Goal: Navigation & Orientation: Find specific page/section

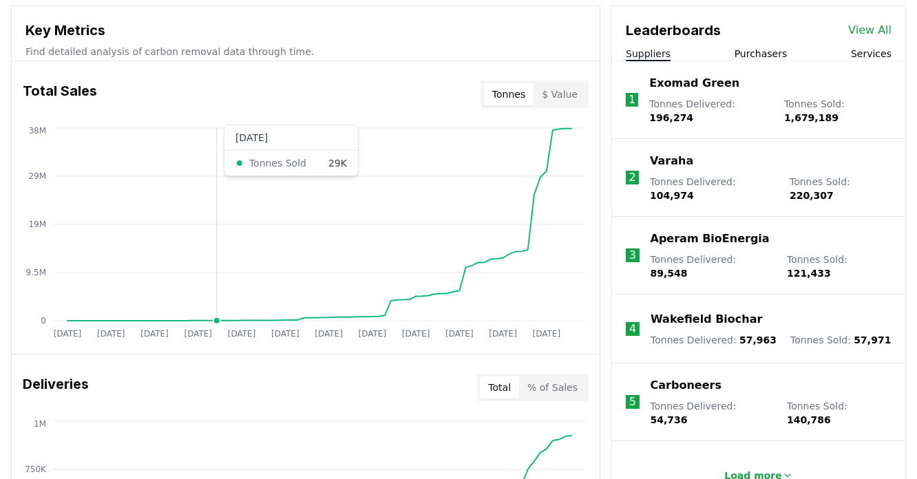
scroll to position [488, 0]
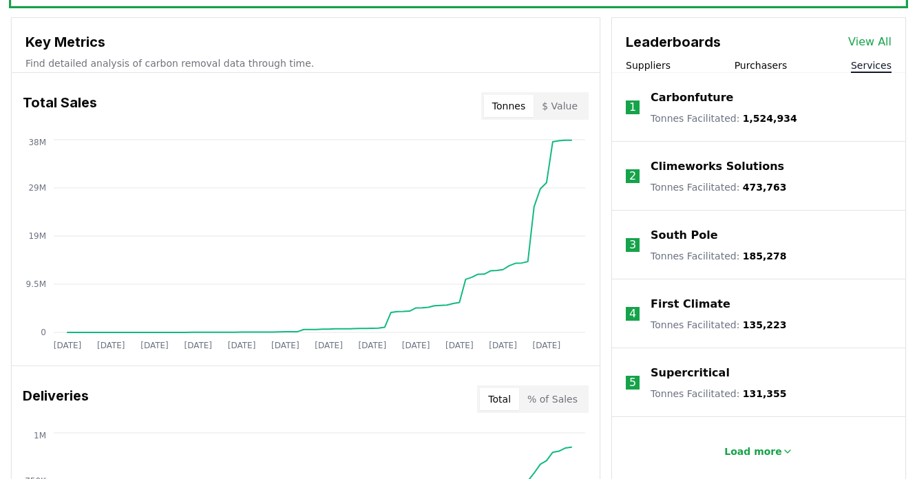
click at [877, 61] on button "Services" at bounding box center [871, 65] width 41 height 14
click at [767, 67] on button "Purchasers" at bounding box center [760, 65] width 53 height 14
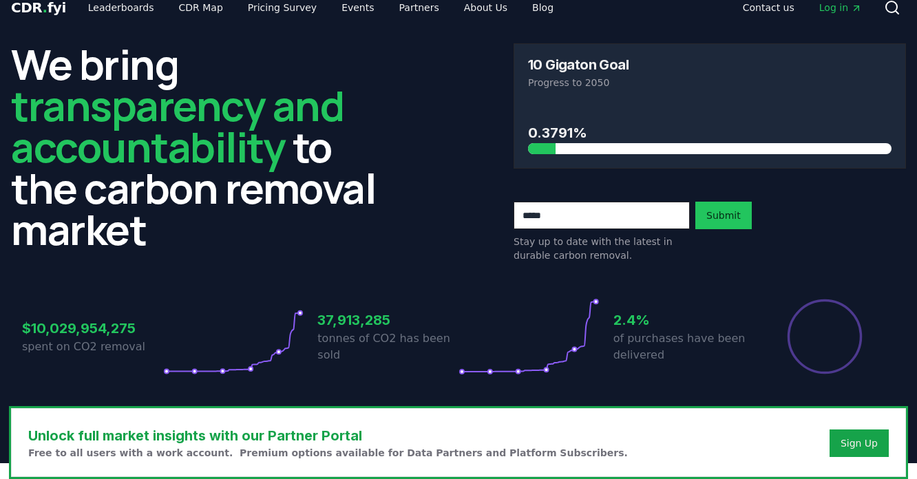
scroll to position [0, 0]
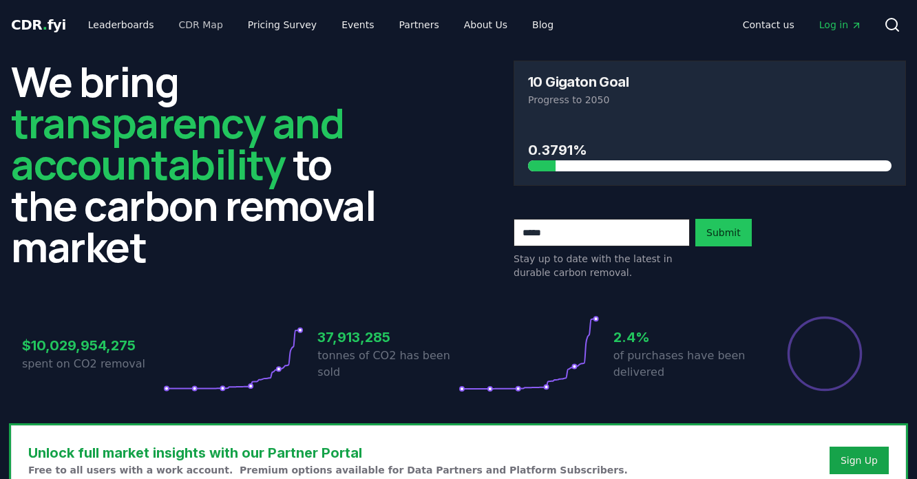
click at [196, 28] on link "CDR Map" at bounding box center [201, 24] width 66 height 25
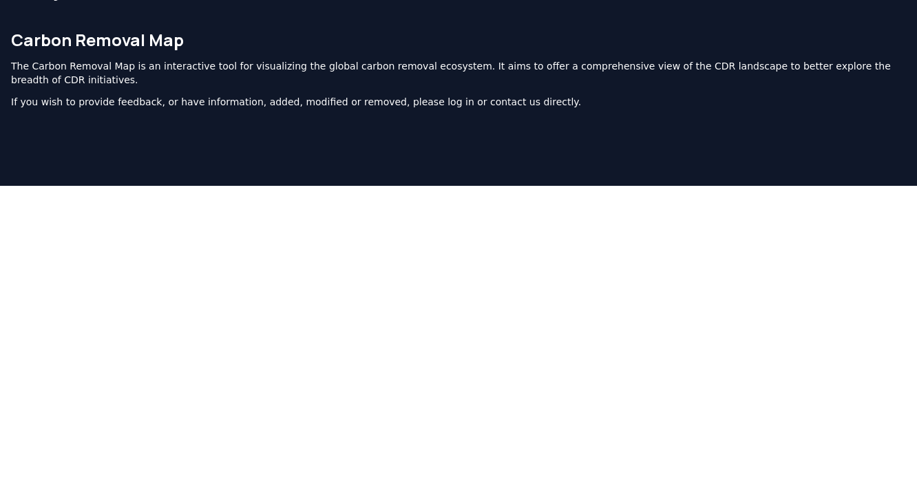
scroll to position [10, 0]
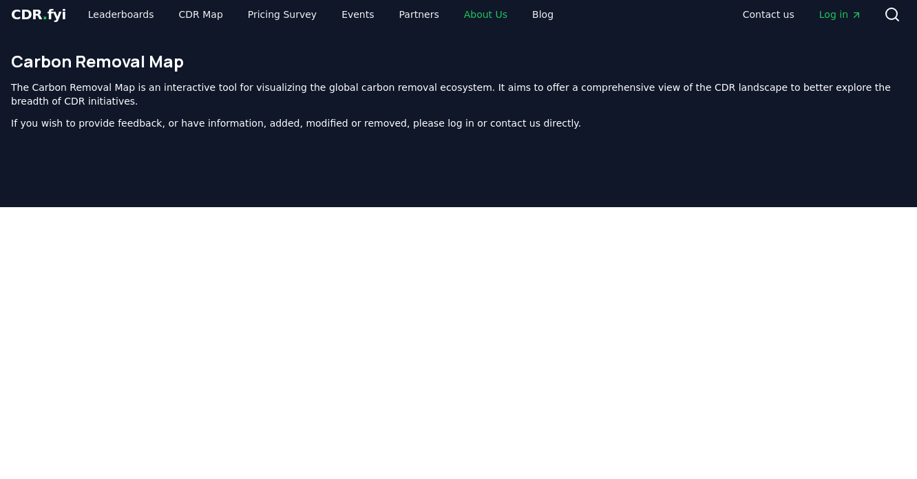
click at [458, 14] on link "About Us" at bounding box center [485, 14] width 65 height 25
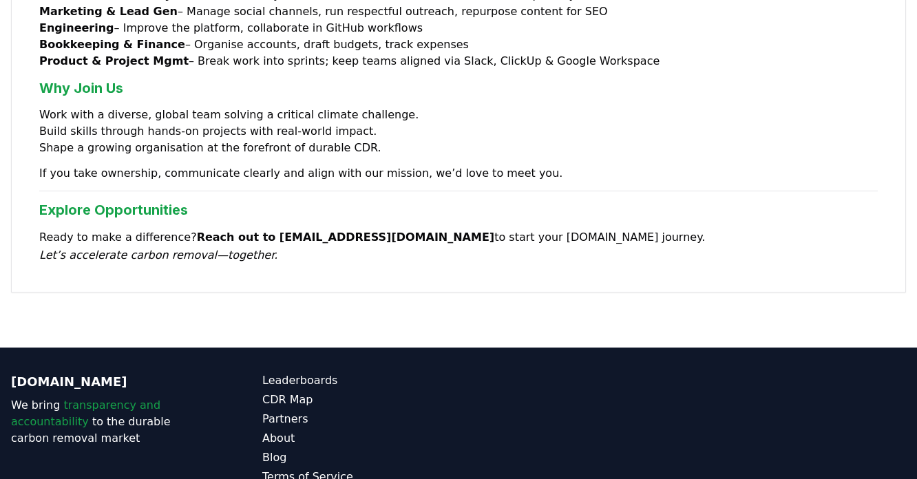
scroll to position [1258, 0]
